Goal: Find specific page/section: Find specific page/section

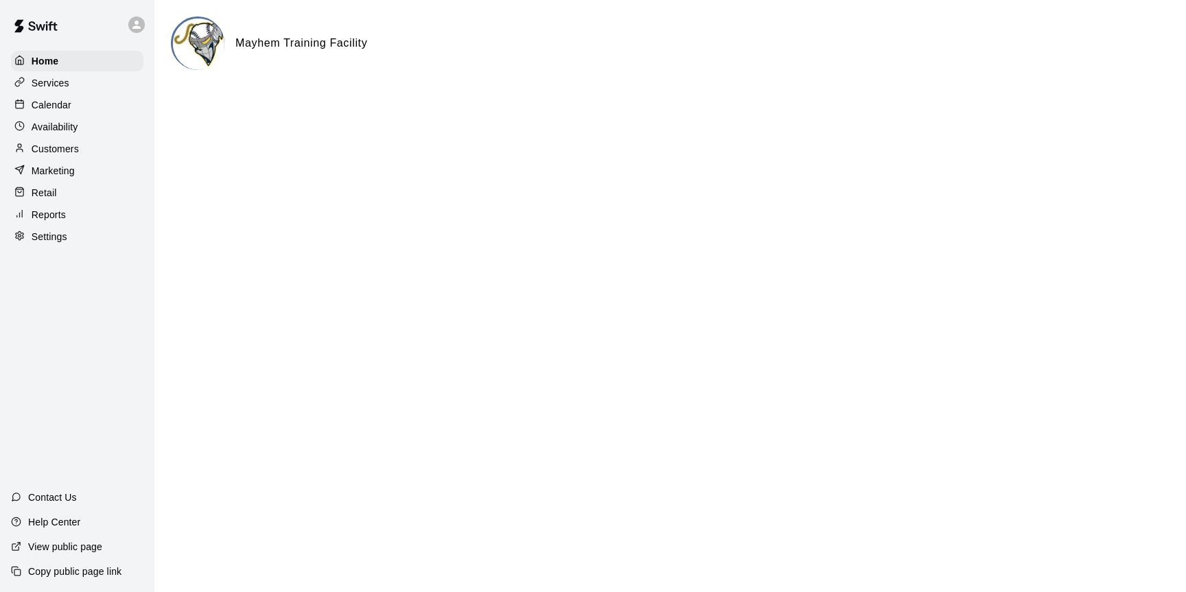
click at [57, 98] on p "Calendar" at bounding box center [52, 105] width 40 height 14
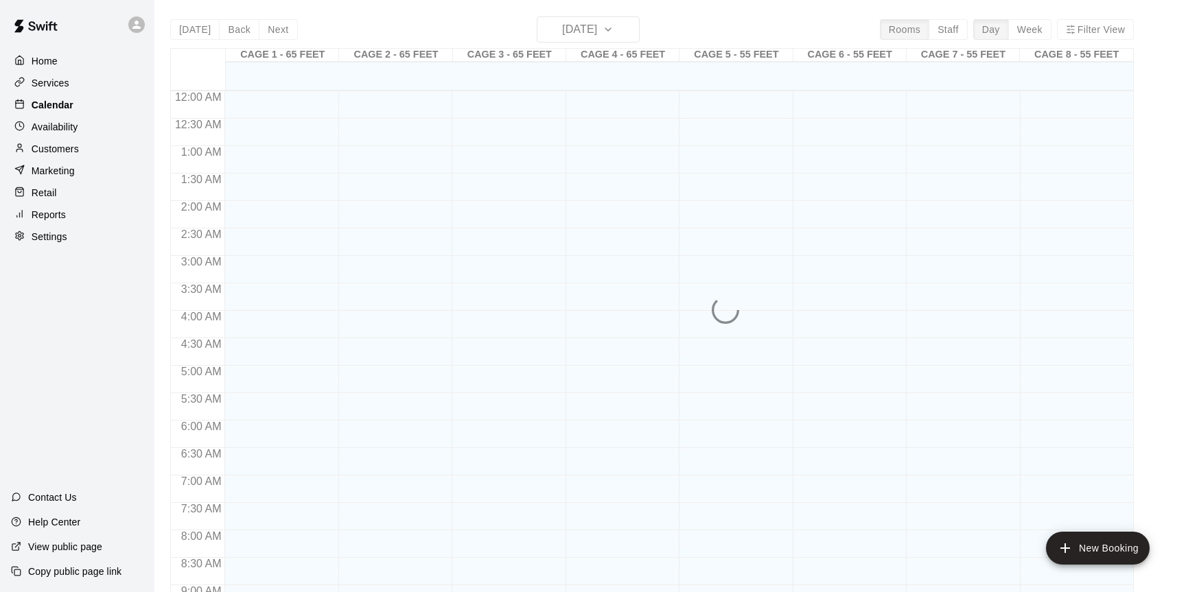
scroll to position [697, 0]
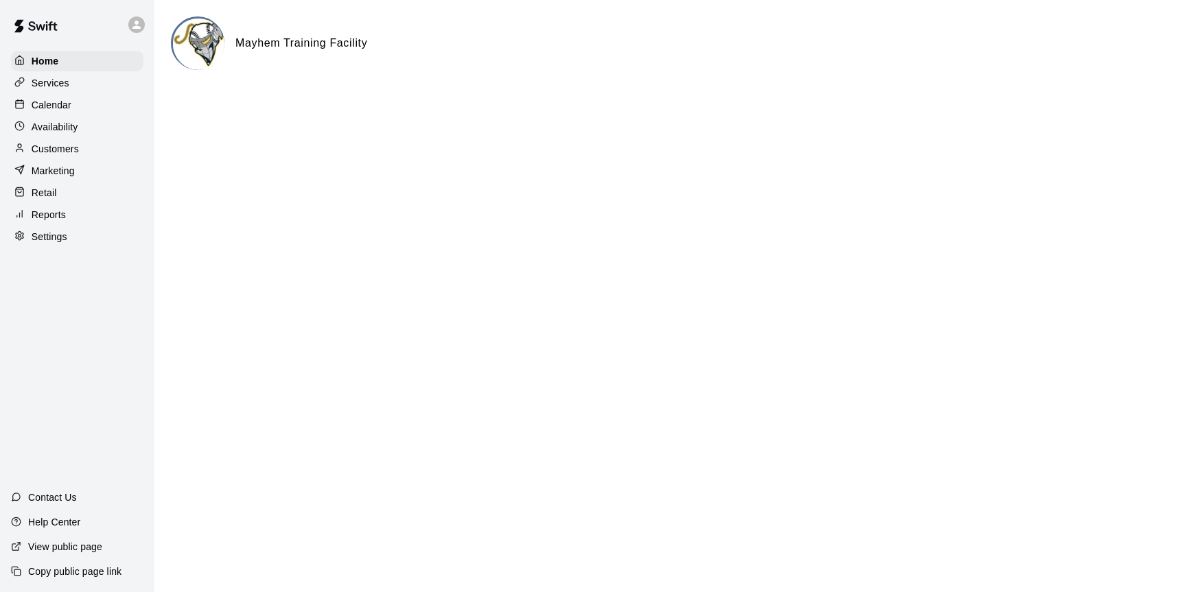
click at [58, 100] on p "Calendar" at bounding box center [52, 105] width 40 height 14
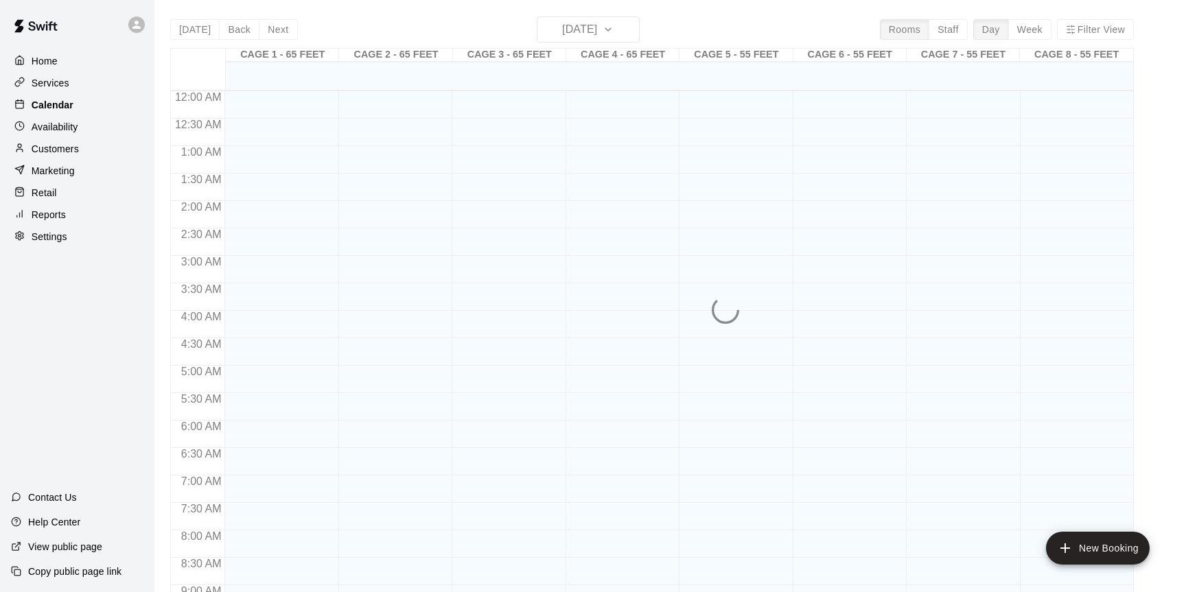
scroll to position [721, 0]
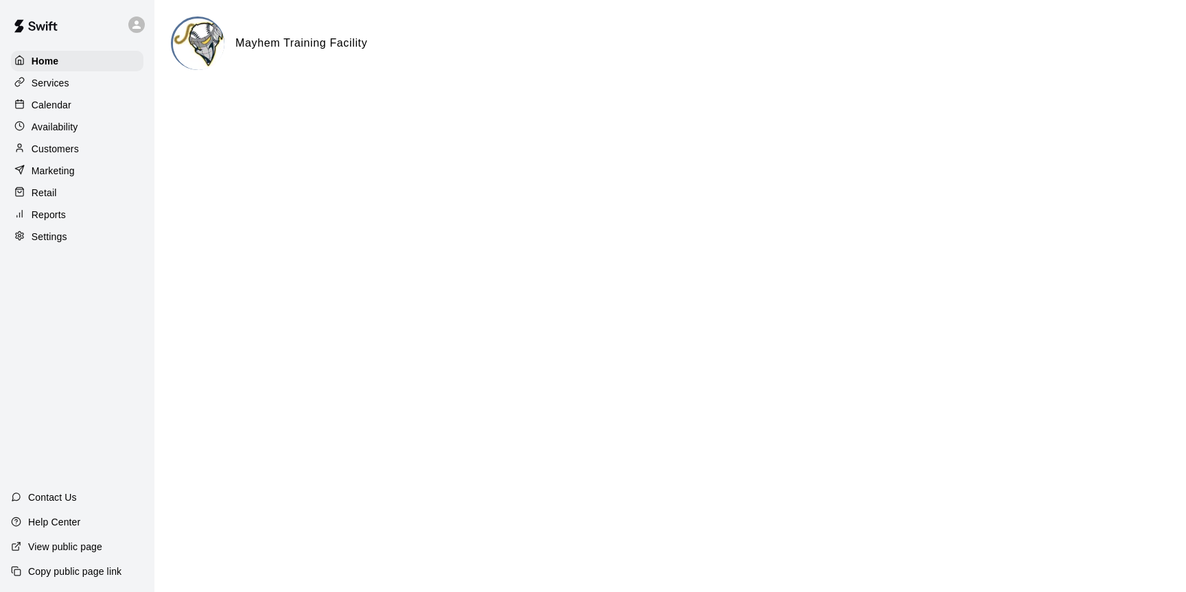
click at [46, 104] on p "Calendar" at bounding box center [52, 105] width 40 height 14
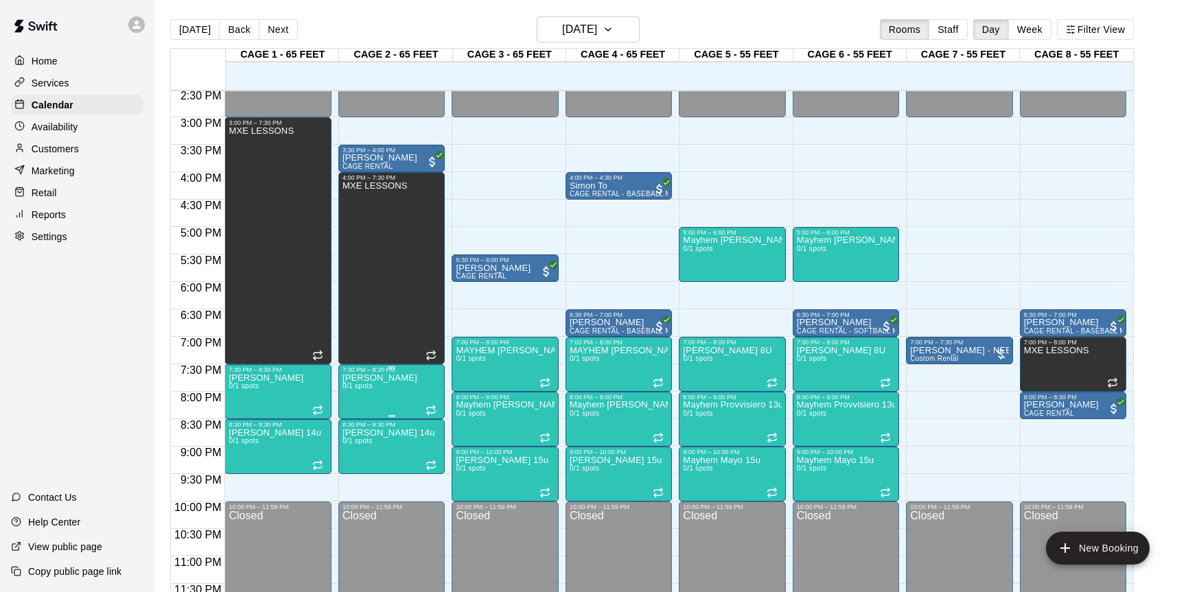
scroll to position [798, 0]
